Goal: Task Accomplishment & Management: Manage account settings

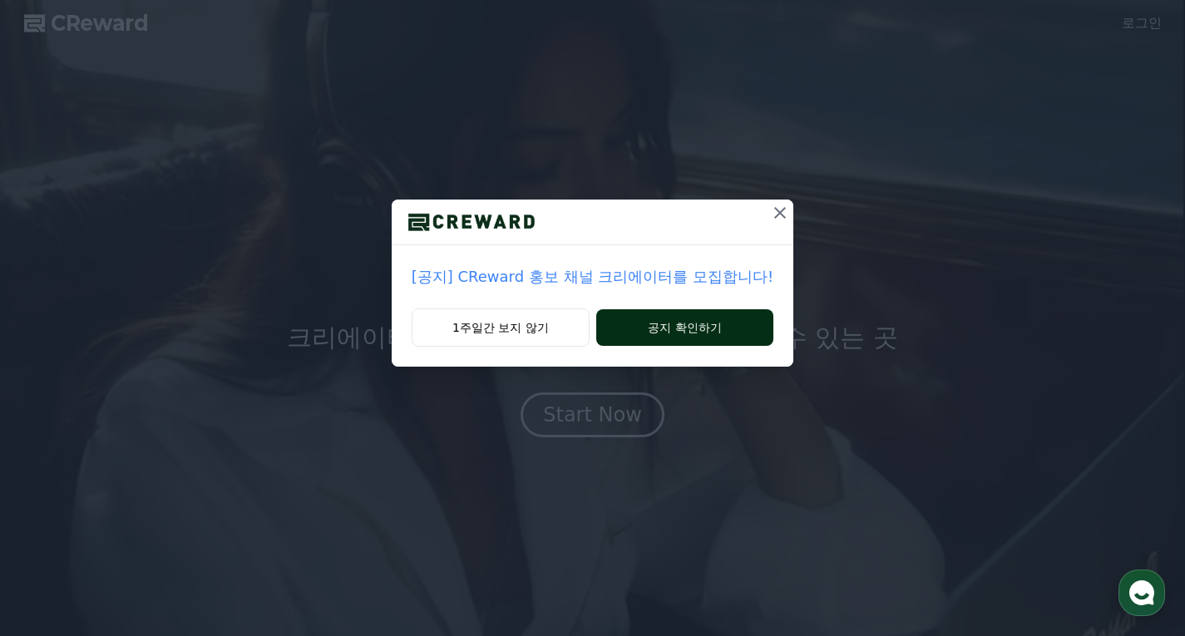
click at [687, 336] on button "공지 확인하기" at bounding box center [684, 327] width 177 height 37
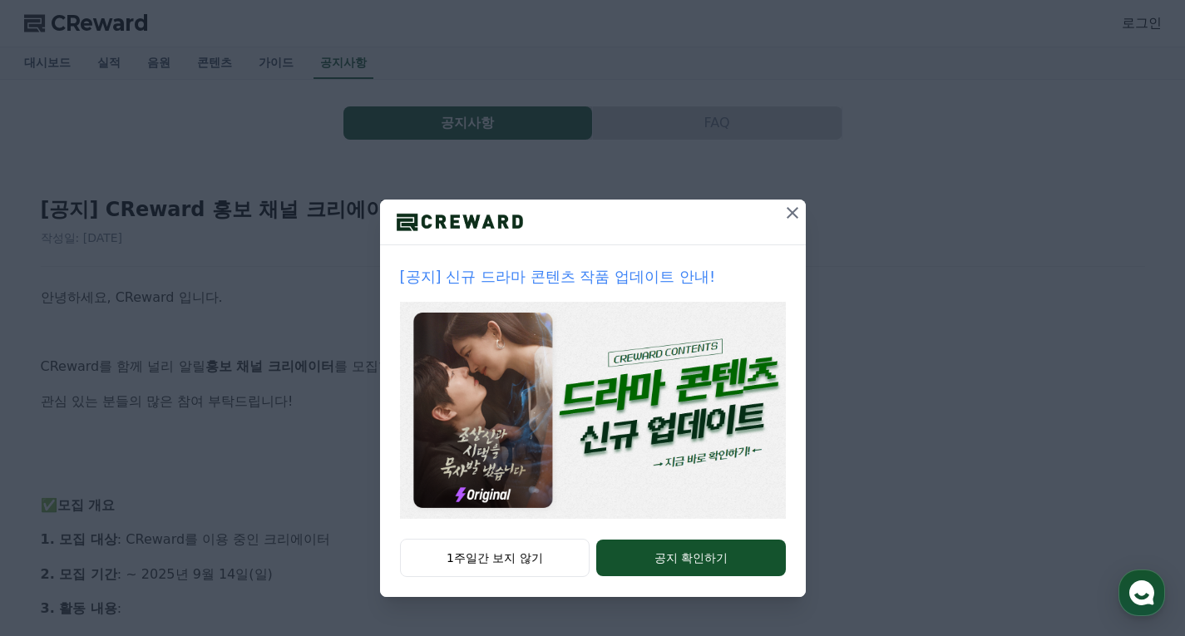
click at [797, 210] on icon at bounding box center [792, 213] width 20 height 20
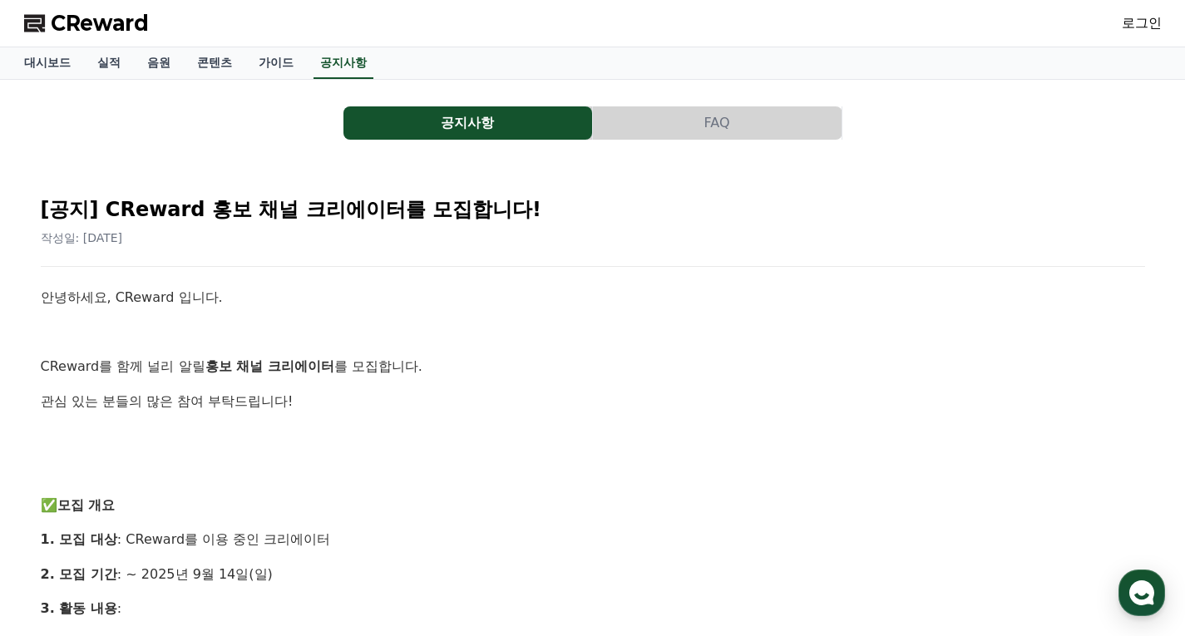
click at [797, 210] on h2 "[공지] CReward 홍보 채널 크리에이터를 모집합니다!" at bounding box center [593, 209] width 1104 height 27
click at [227, 64] on link "콘텐츠" at bounding box center [215, 63] width 62 height 32
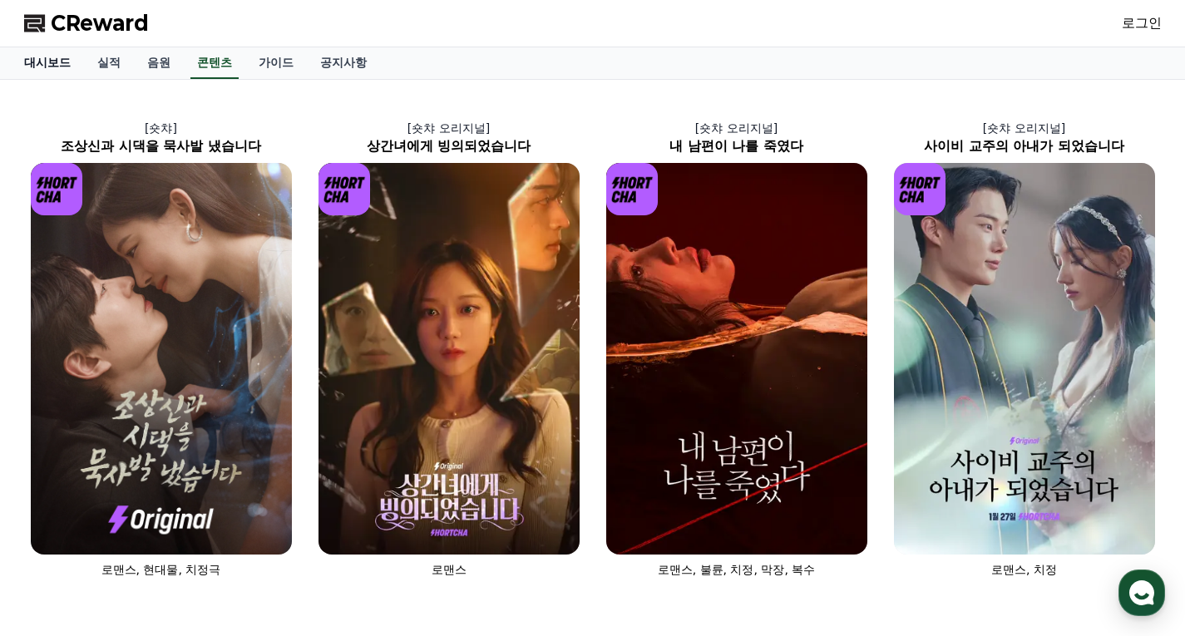
click at [37, 62] on link "대시보드" at bounding box center [47, 63] width 73 height 32
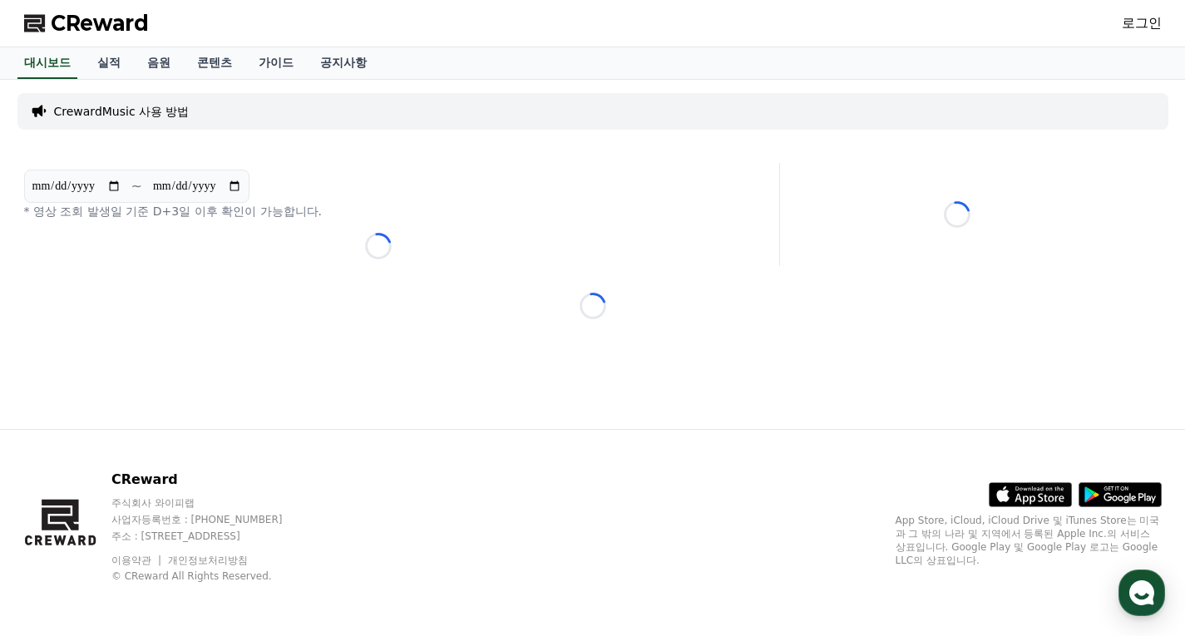
click at [1133, 19] on link "로그인" at bounding box center [1142, 23] width 40 height 20
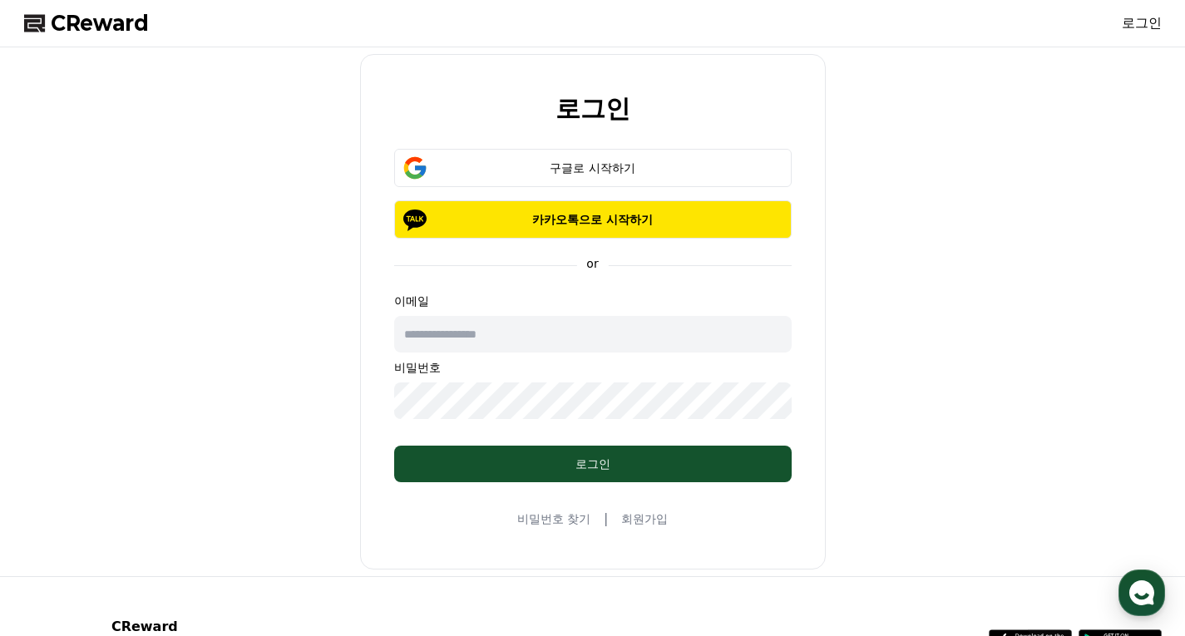
click at [566, 333] on input "text" at bounding box center [592, 334] width 397 height 37
type input "**********"
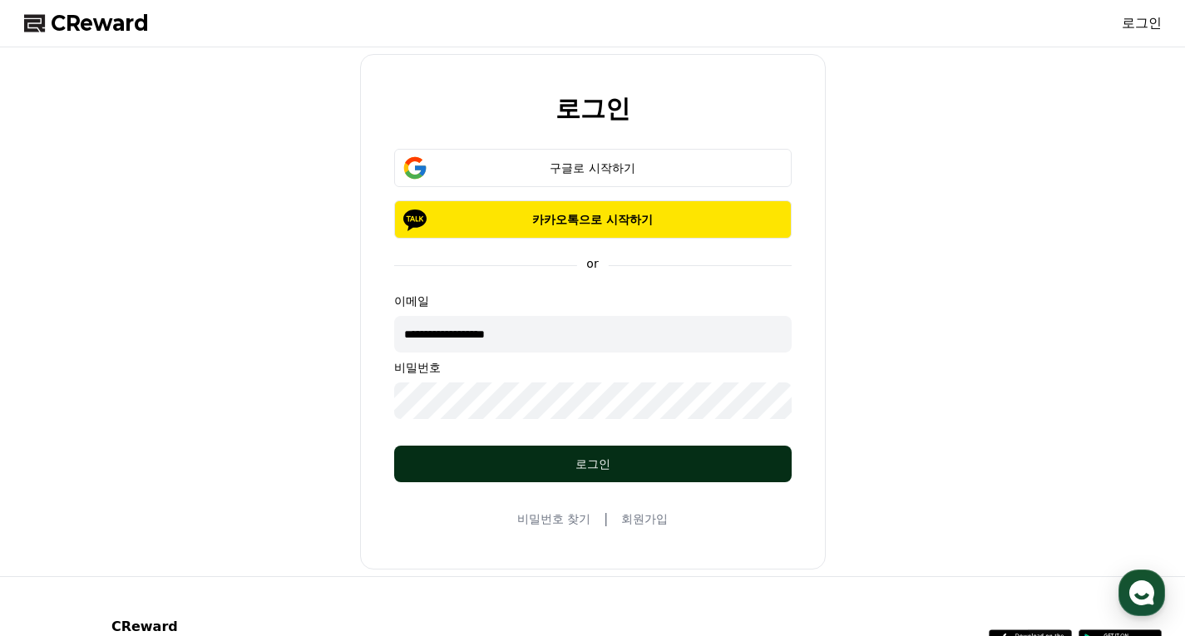
click at [578, 461] on div "로그인" at bounding box center [592, 464] width 331 height 17
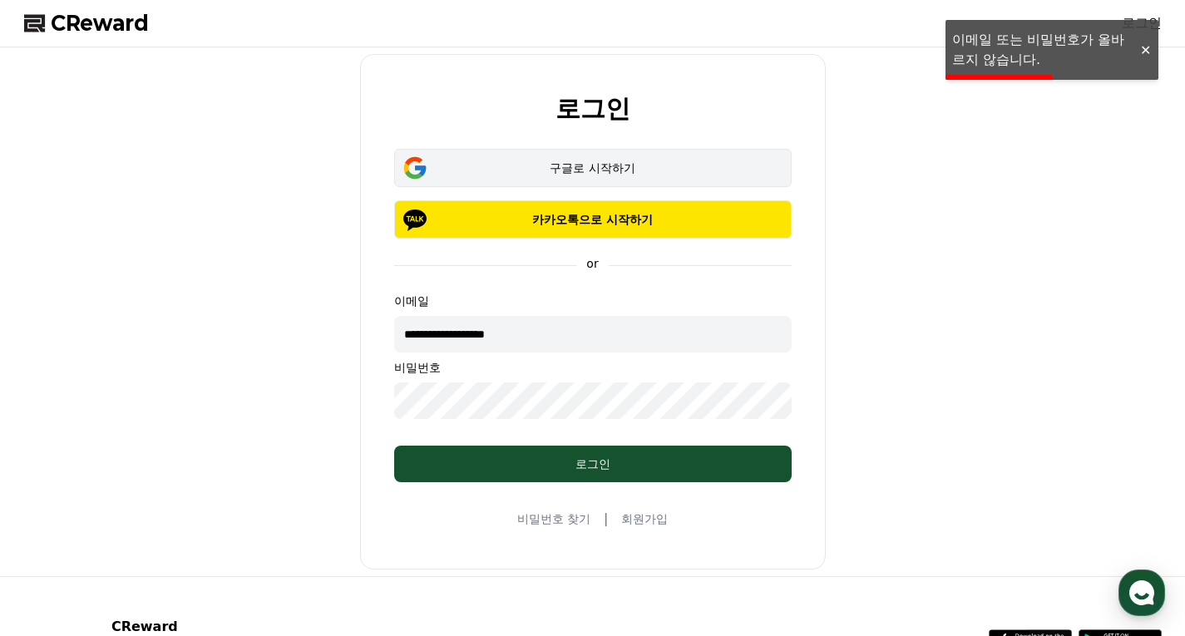
click at [551, 165] on div "구글로 시작하기" at bounding box center [592, 168] width 349 height 17
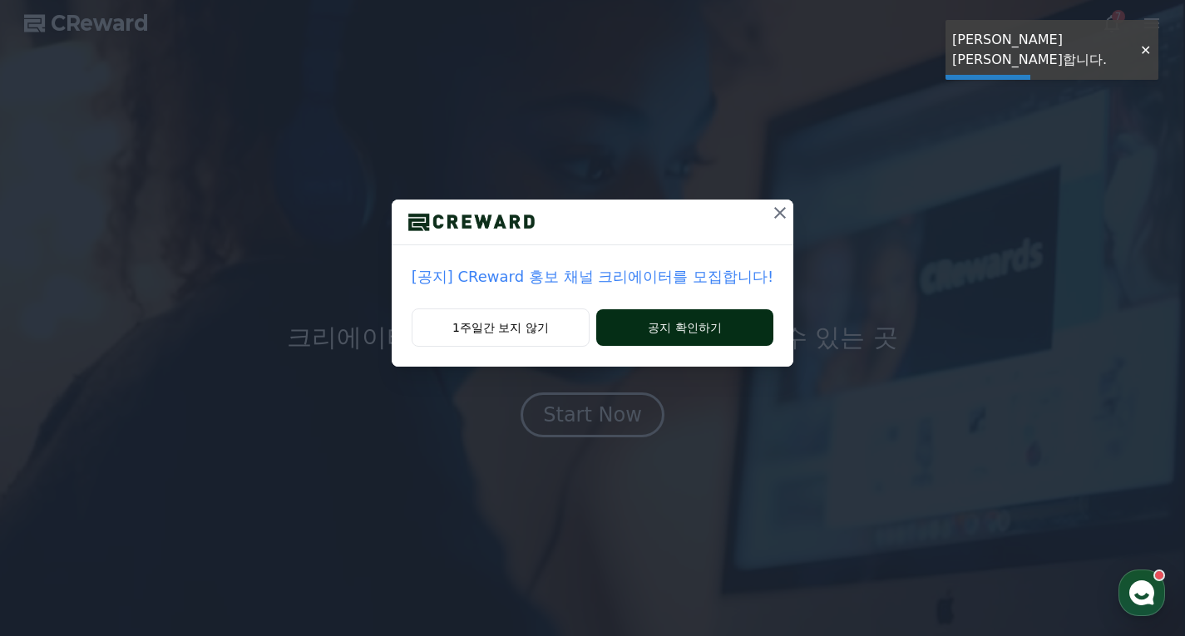
click at [686, 330] on button "공지 확인하기" at bounding box center [684, 327] width 177 height 37
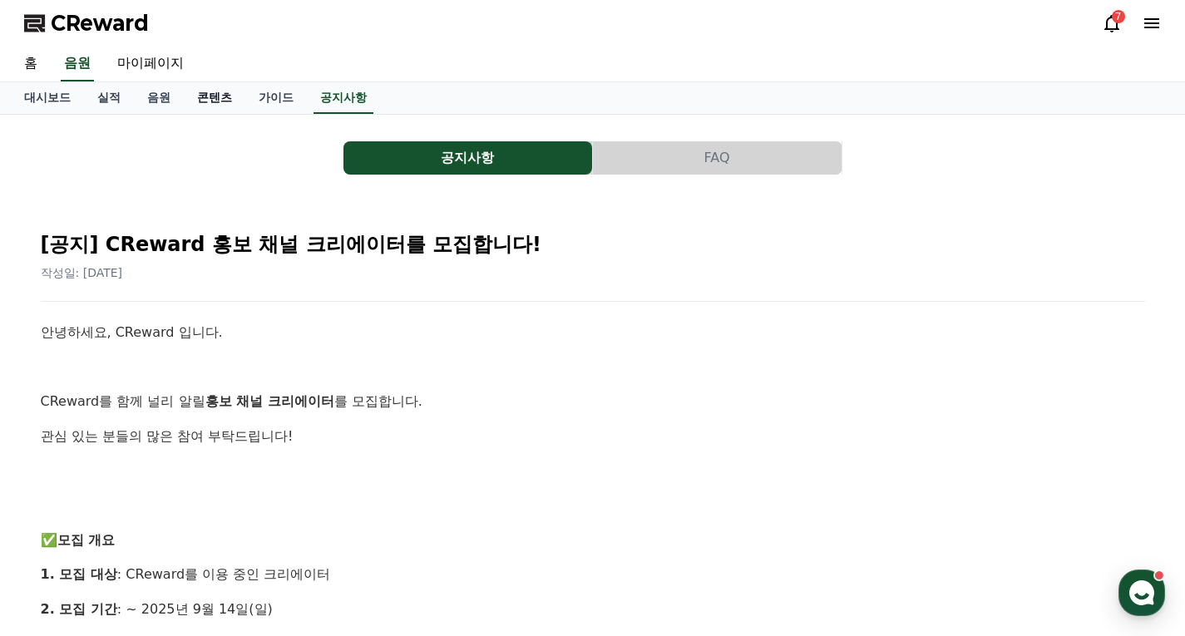
click at [201, 98] on link "콘텐츠" at bounding box center [215, 98] width 62 height 32
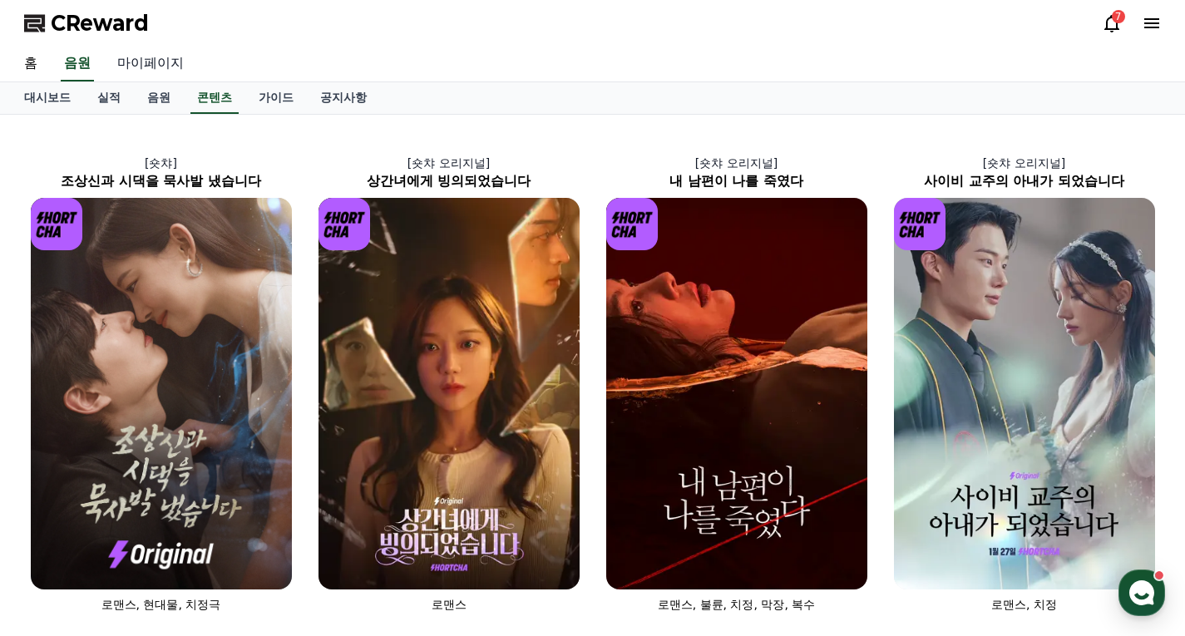
click at [137, 64] on link "마이페이지" at bounding box center [150, 64] width 93 height 35
select select "**********"
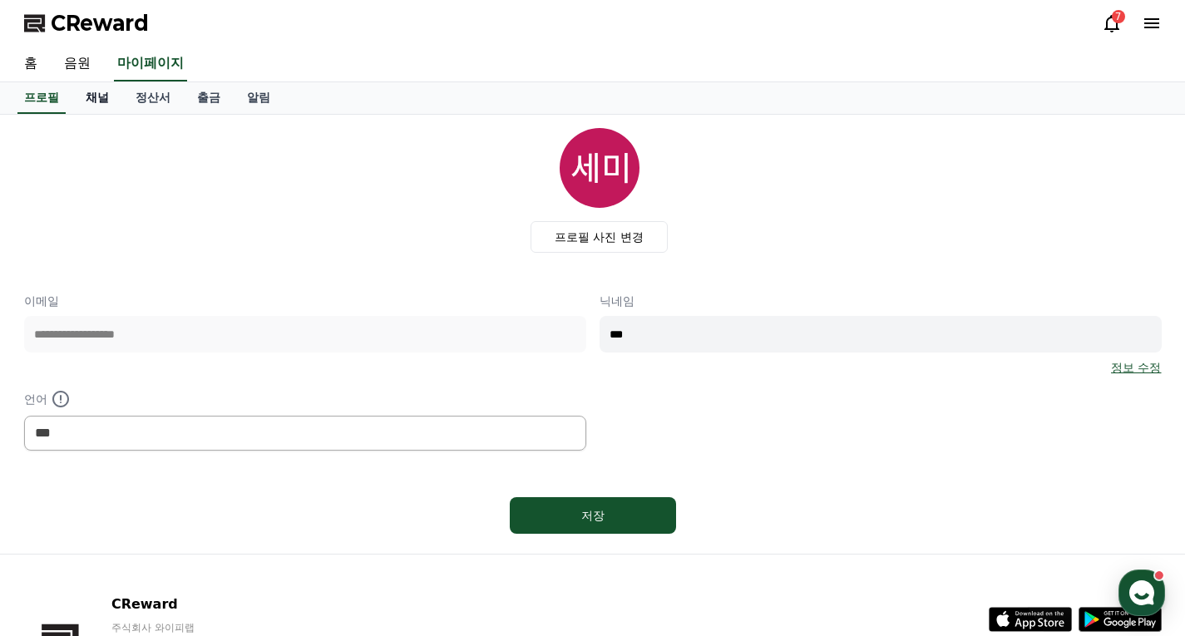
click at [85, 101] on link "채널" at bounding box center [97, 98] width 50 height 32
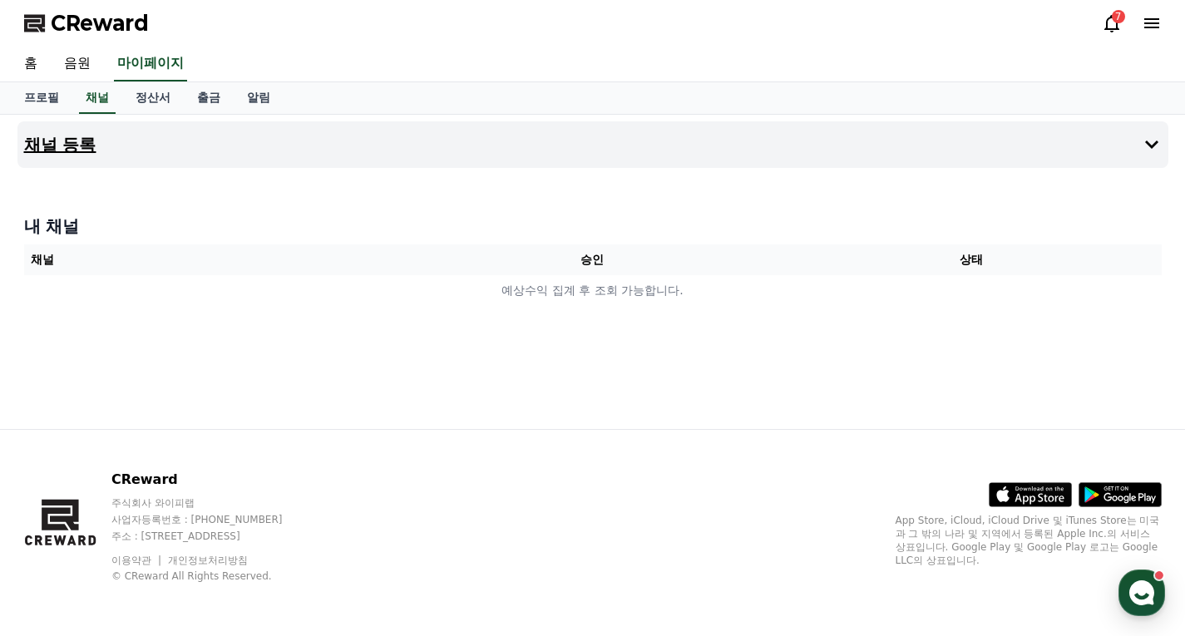
click at [511, 155] on button "채널 등록" at bounding box center [592, 144] width 1151 height 47
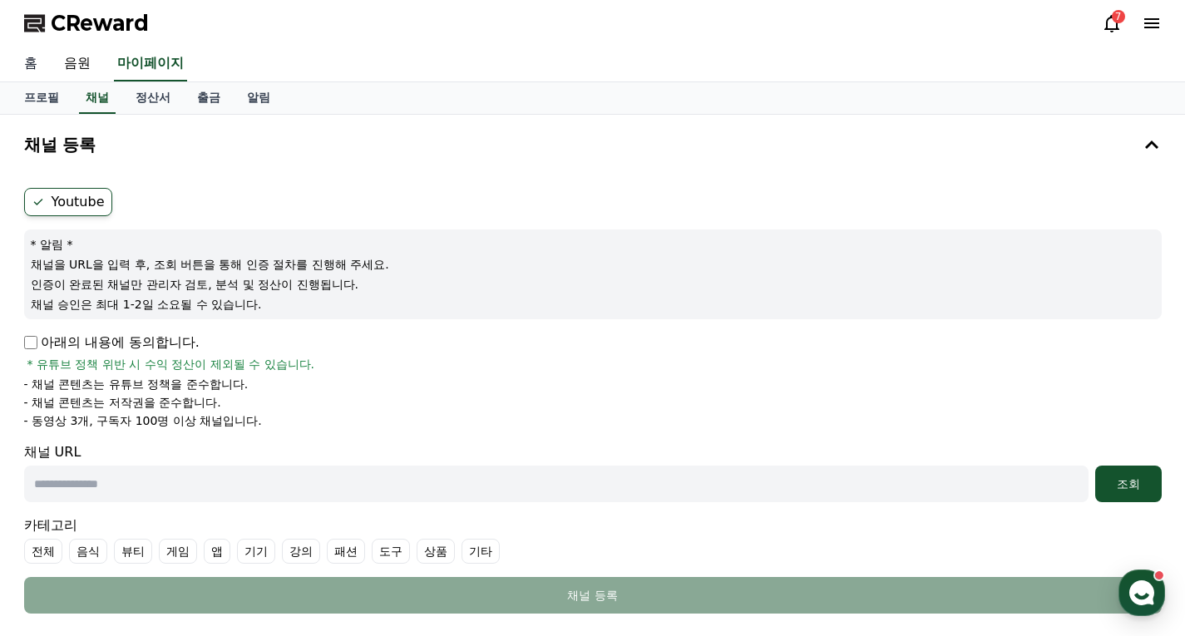
click at [21, 62] on link "홈" at bounding box center [31, 64] width 40 height 35
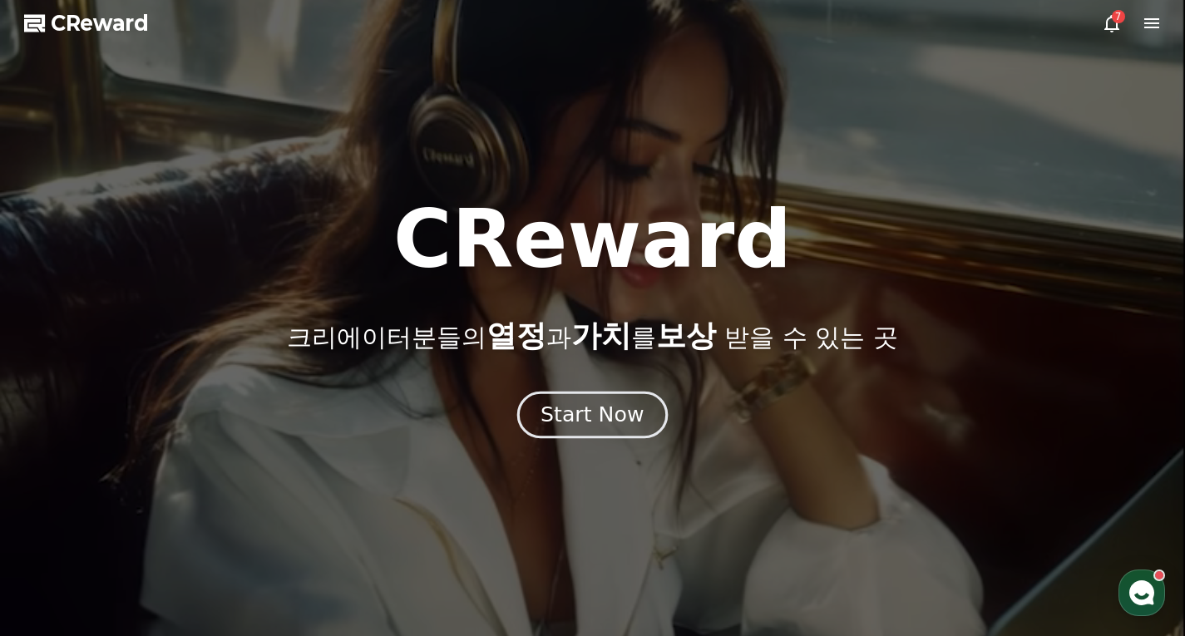
click at [602, 429] on button "Start Now" at bounding box center [592, 414] width 150 height 47
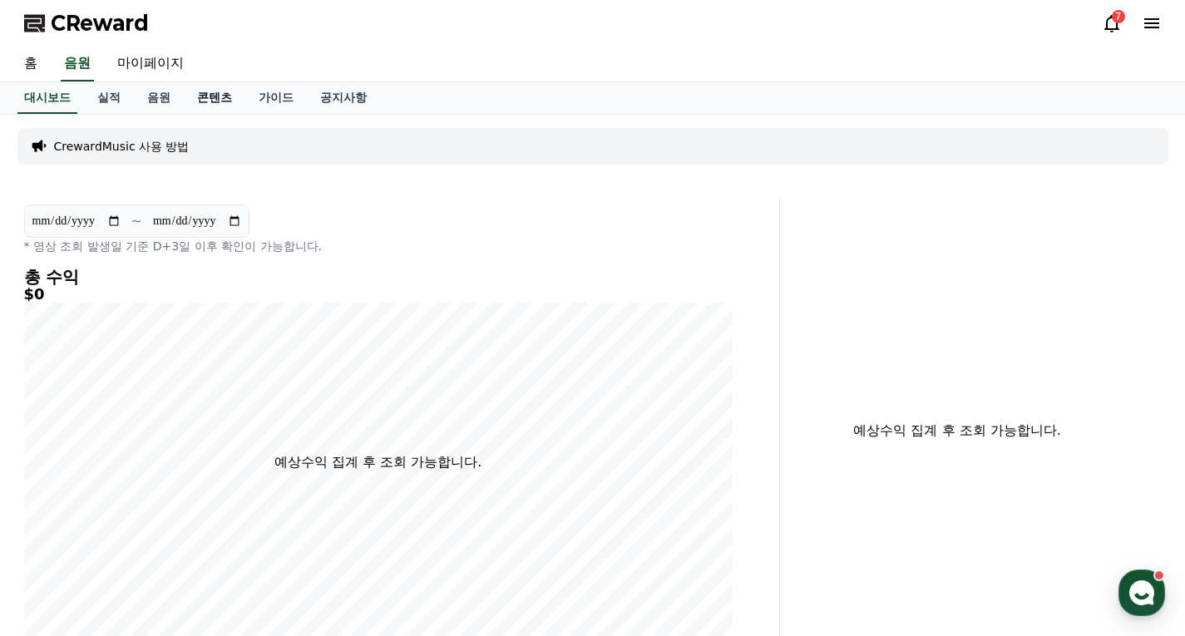
click at [216, 87] on link "콘텐츠" at bounding box center [215, 98] width 62 height 32
